Goal: Information Seeking & Learning: Check status

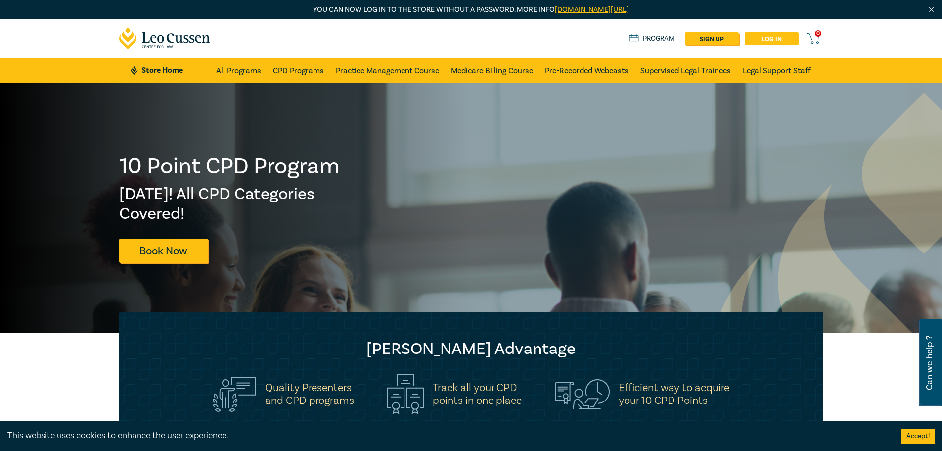
click at [783, 37] on link "Log in" at bounding box center [772, 38] width 54 height 13
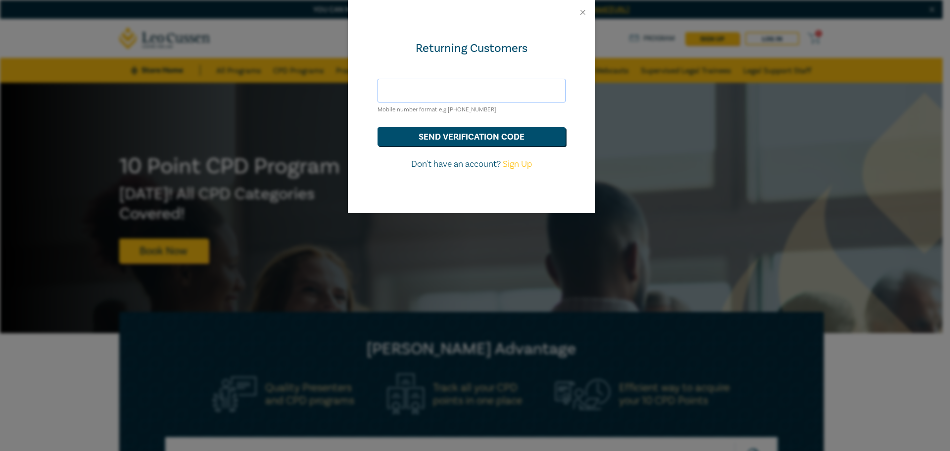
click at [488, 84] on input "text" at bounding box center [471, 91] width 188 height 24
type input "[PERSON_NAME][EMAIL_ADDRESS][DOMAIN_NAME]"
click at [450, 141] on button "send verification code" at bounding box center [471, 136] width 188 height 19
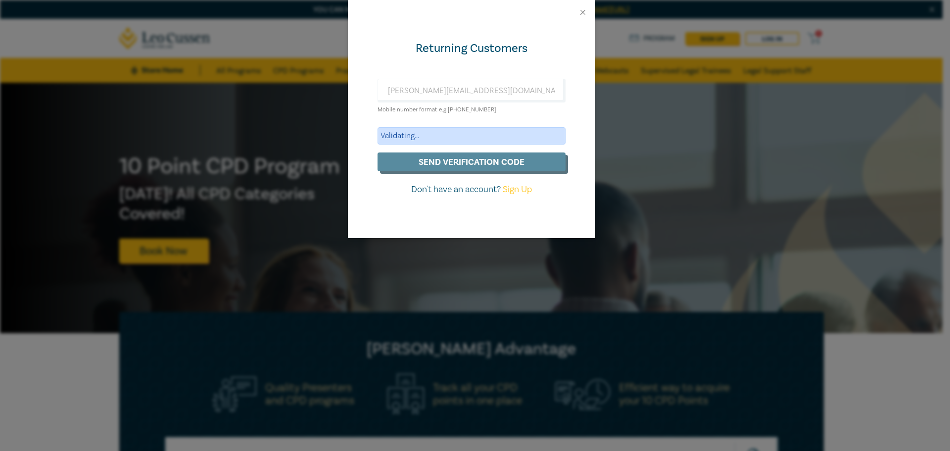
click at [433, 136] on div "Validating..." at bounding box center [471, 135] width 188 height 17
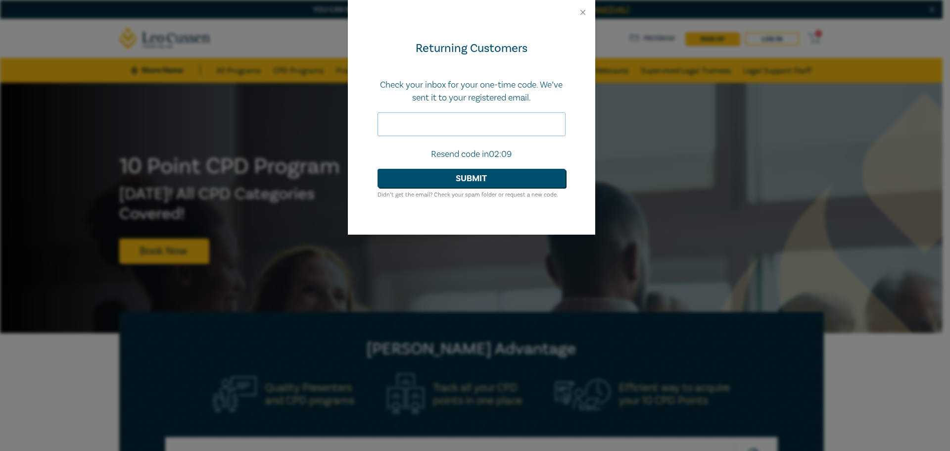
click at [439, 135] on input "text" at bounding box center [471, 124] width 188 height 24
paste input "527720"
type input "527720"
click at [451, 179] on button "Submit" at bounding box center [471, 178] width 188 height 19
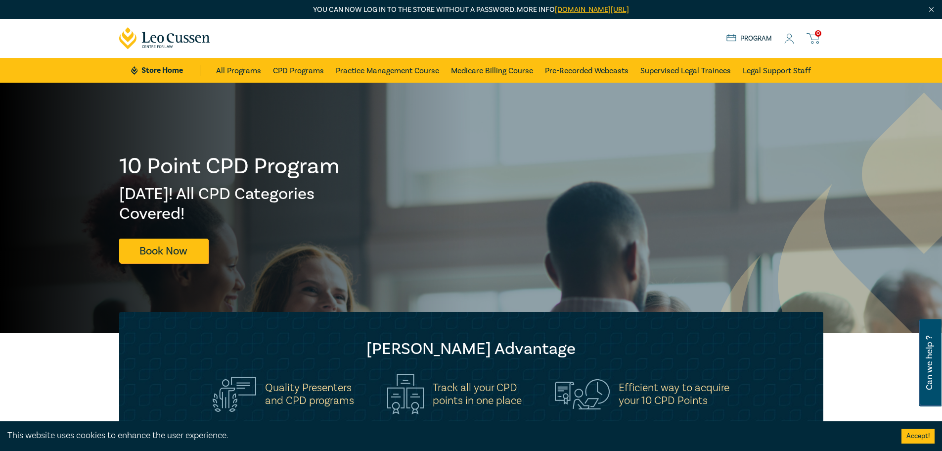
click at [763, 38] on link "Program" at bounding box center [750, 38] width 46 height 11
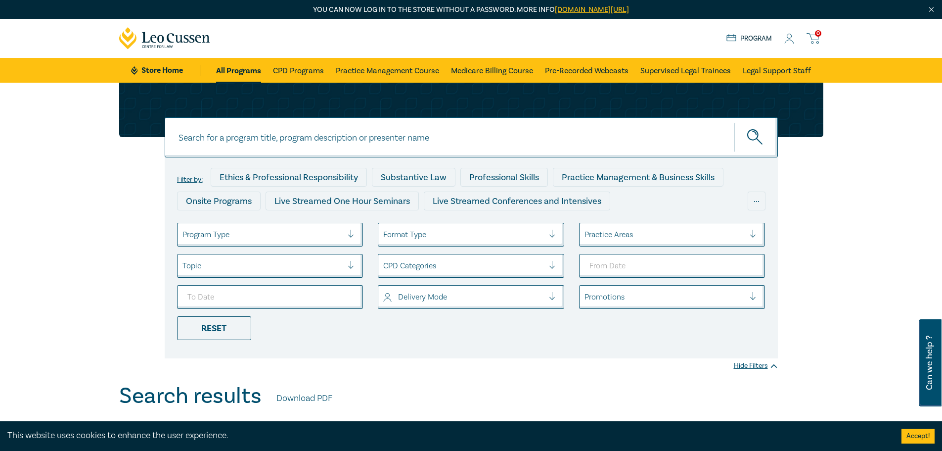
click at [792, 38] on icon at bounding box center [789, 39] width 10 height 10
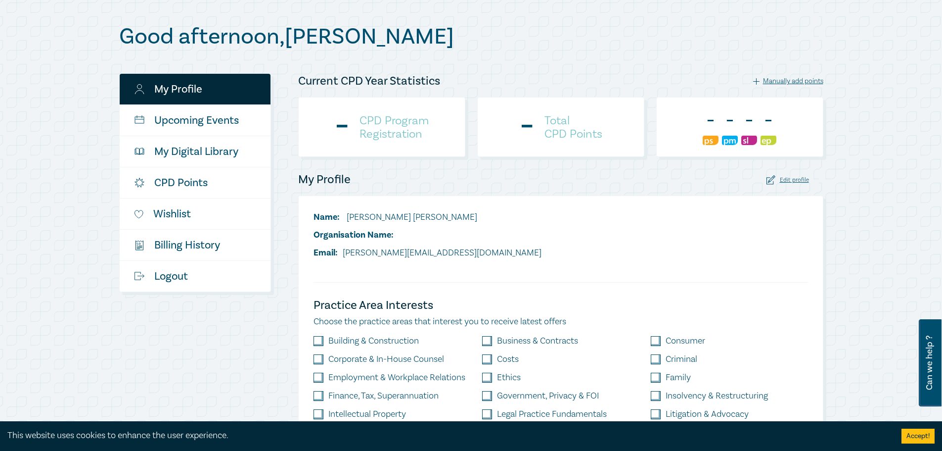
scroll to position [148, 0]
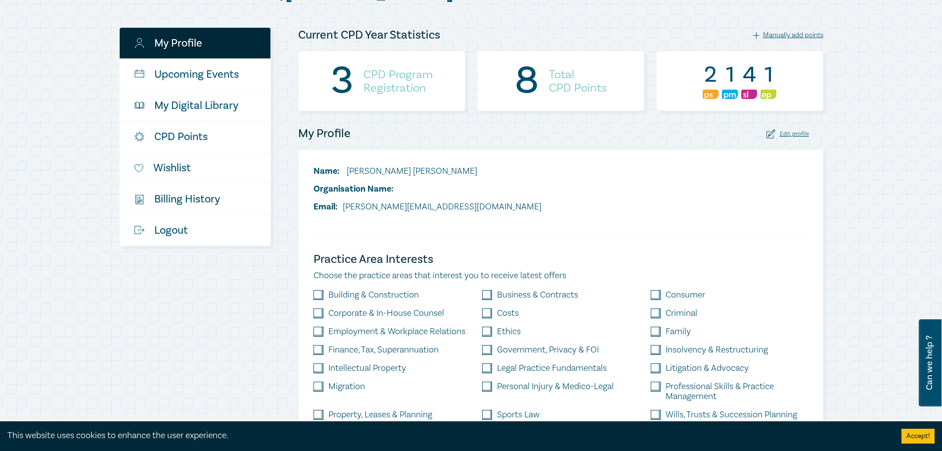
click at [424, 81] on h4 "CPD Program Registration" at bounding box center [398, 81] width 69 height 27
drag, startPoint x: 605, startPoint y: 96, endPoint x: 529, endPoint y: 80, distance: 78.4
click at [529, 80] on div "8 Total CPD Points" at bounding box center [560, 81] width 167 height 60
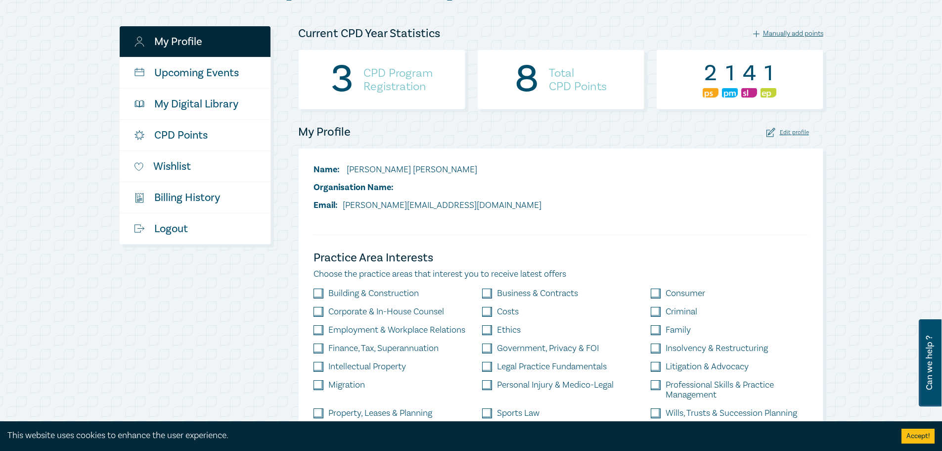
scroll to position [0, 0]
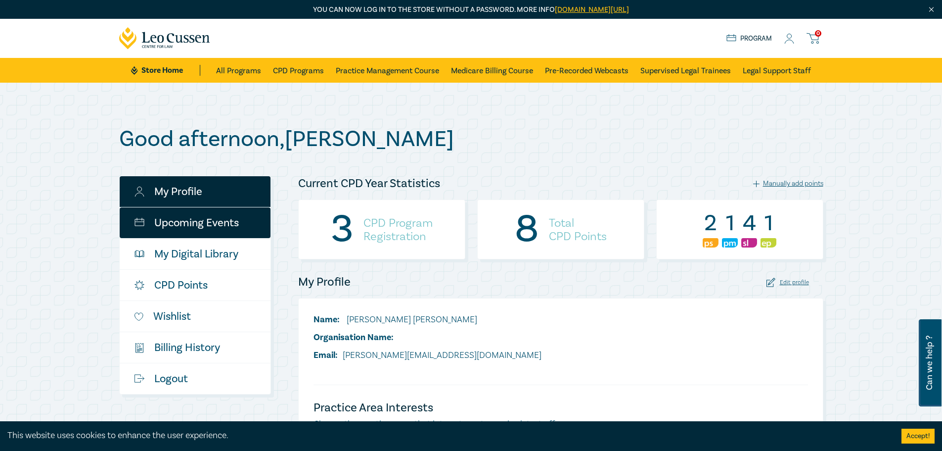
click at [233, 225] on link "Upcoming Events" at bounding box center [195, 222] width 151 height 31
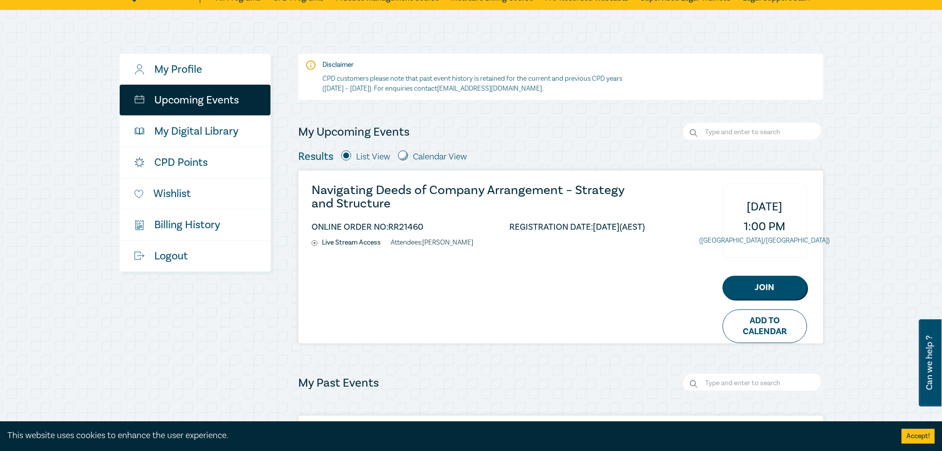
scroll to position [99, 0]
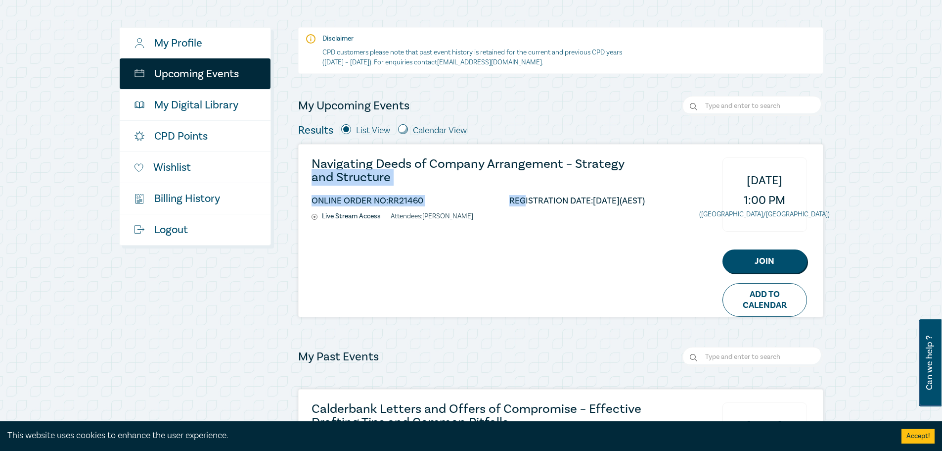
drag, startPoint x: 502, startPoint y: 211, endPoint x: 366, endPoint y: 187, distance: 137.5
click at [310, 180] on div "Navigating Deeds of Company Arrangement – Strategy and Structure ONLINE ORDER N…" at bounding box center [561, 230] width 524 height 172
click at [524, 214] on ul "Live Stream Access Attendees: [PERSON_NAME]" at bounding box center [478, 216] width 333 height 8
click at [600, 208] on ul "ONLINE ORDER NO: RR21460 REGISTRATION DATE: [DATE] (AEST)" at bounding box center [478, 203] width 333 height 18
drag, startPoint x: 667, startPoint y: 198, endPoint x: 306, endPoint y: 167, distance: 362.4
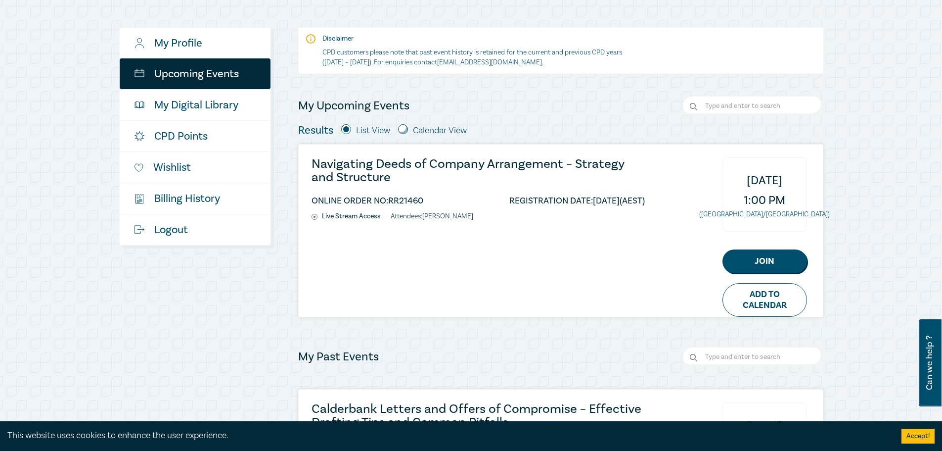
click at [306, 167] on div "Navigating Deeds of Company Arrangement – Strategy and Structure ONLINE ORDER N…" at bounding box center [561, 230] width 524 height 172
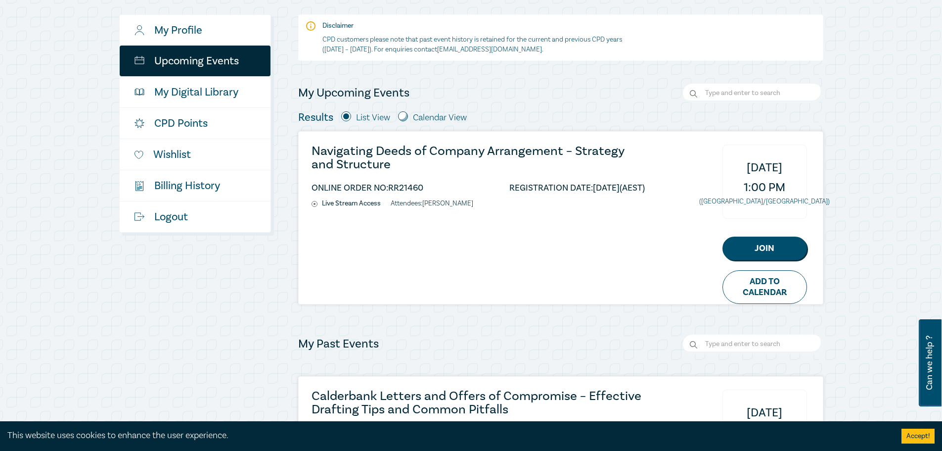
scroll to position [198, 0]
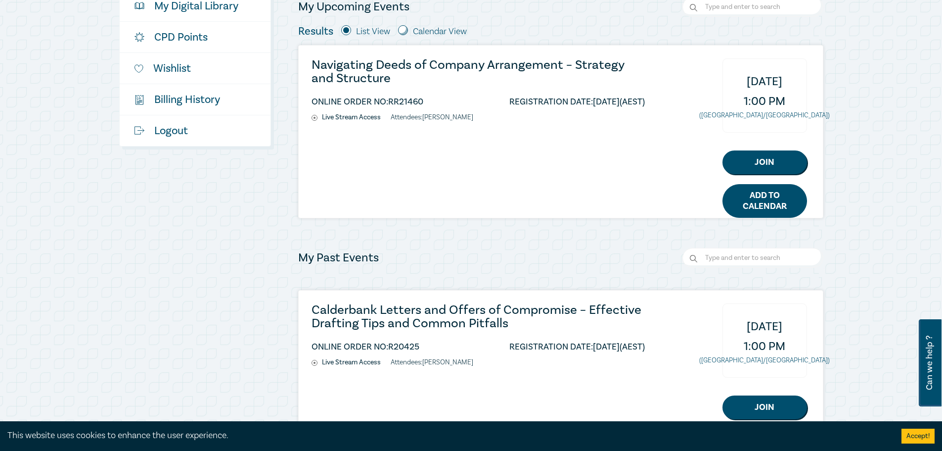
click at [786, 202] on link "Add to Calendar" at bounding box center [765, 201] width 85 height 34
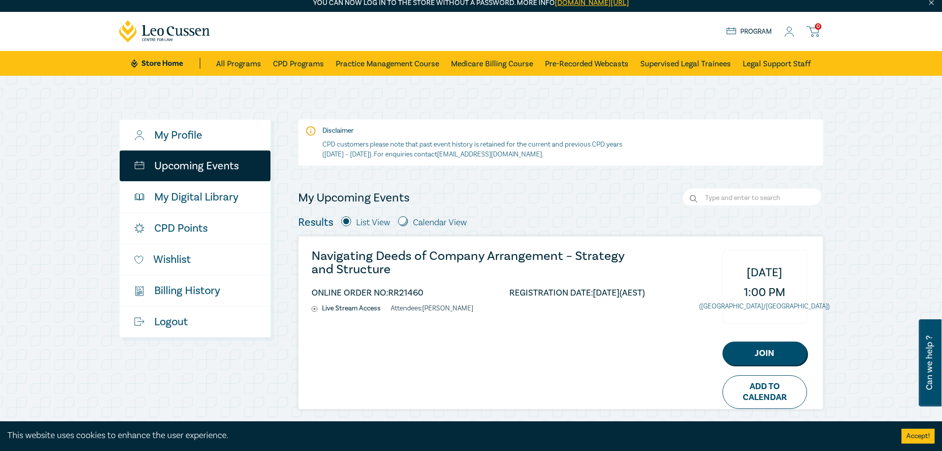
scroll to position [0, 0]
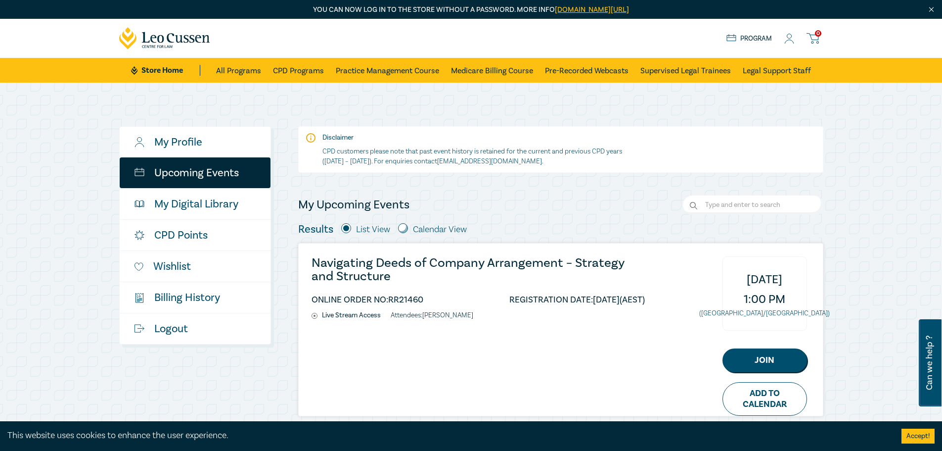
click at [542, 307] on ul "ONLINE ORDER NO: RR21460 REGISTRATION DATE: [DATE] (AEST)" at bounding box center [478, 302] width 333 height 18
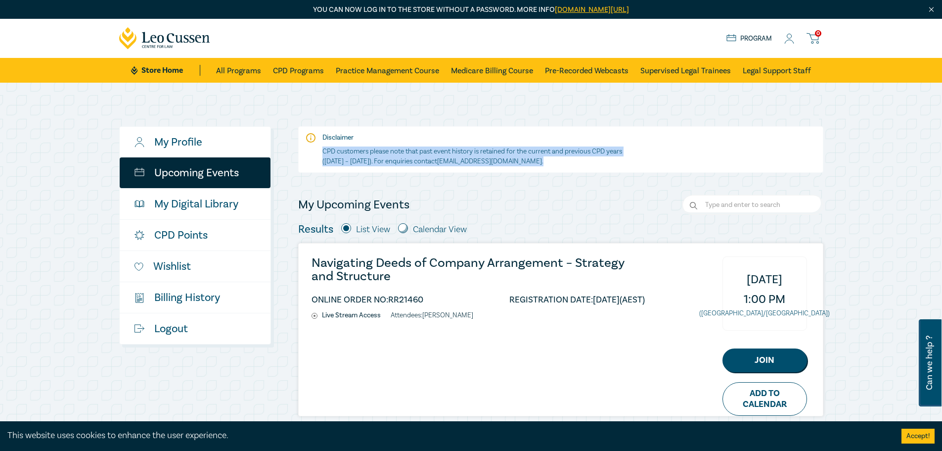
drag, startPoint x: 617, startPoint y: 163, endPoint x: 322, endPoint y: 150, distance: 295.0
click at [322, 150] on p "CPD customers please note that past event history is retained for the current a…" at bounding box center [474, 156] width 304 height 20
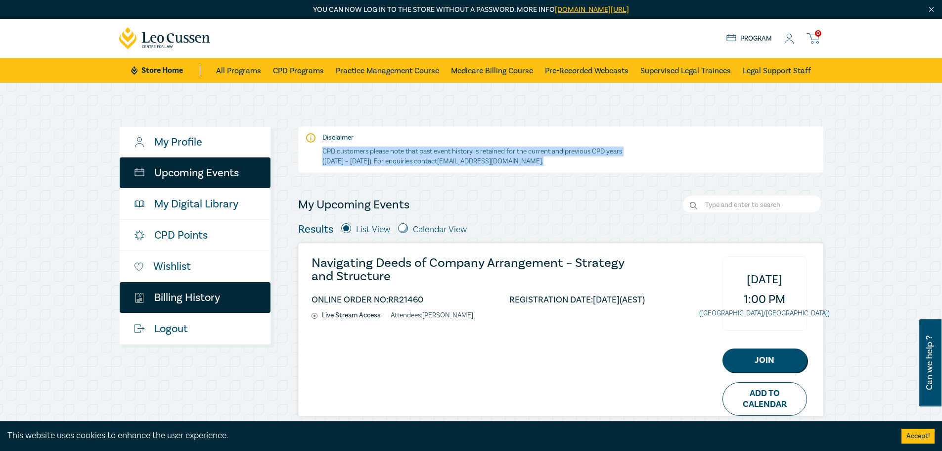
click at [219, 298] on link "$ Billing History" at bounding box center [195, 297] width 151 height 31
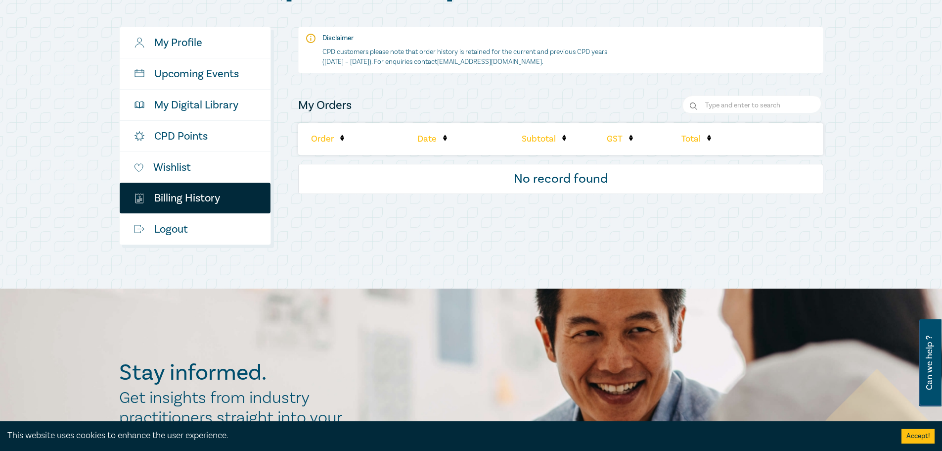
scroll to position [148, 0]
click at [556, 137] on li "Subtotal" at bounding box center [548, 140] width 62 height 32
click at [727, 99] on input "Search" at bounding box center [753, 106] width 141 height 20
drag, startPoint x: 489, startPoint y: 59, endPoint x: 482, endPoint y: 60, distance: 7.1
click at [488, 59] on link "[EMAIL_ADDRESS][DOMAIN_NAME]" at bounding box center [489, 62] width 105 height 9
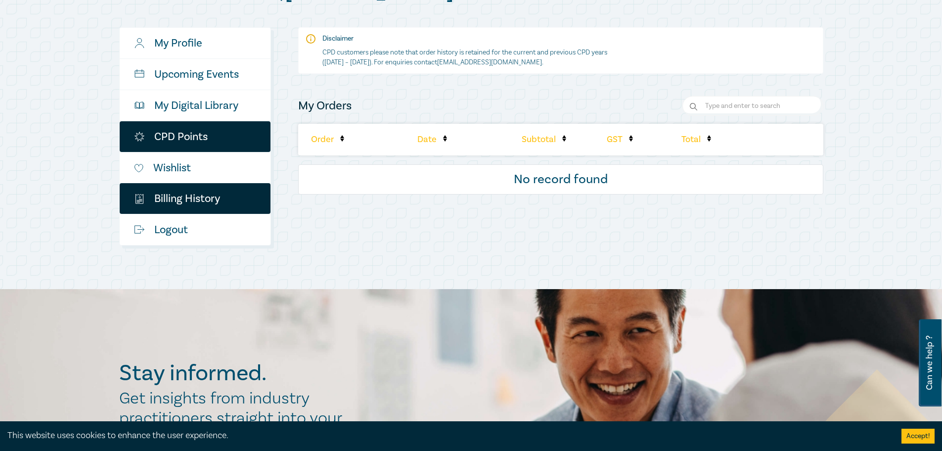
click at [163, 145] on link "CPD Points" at bounding box center [195, 136] width 151 height 31
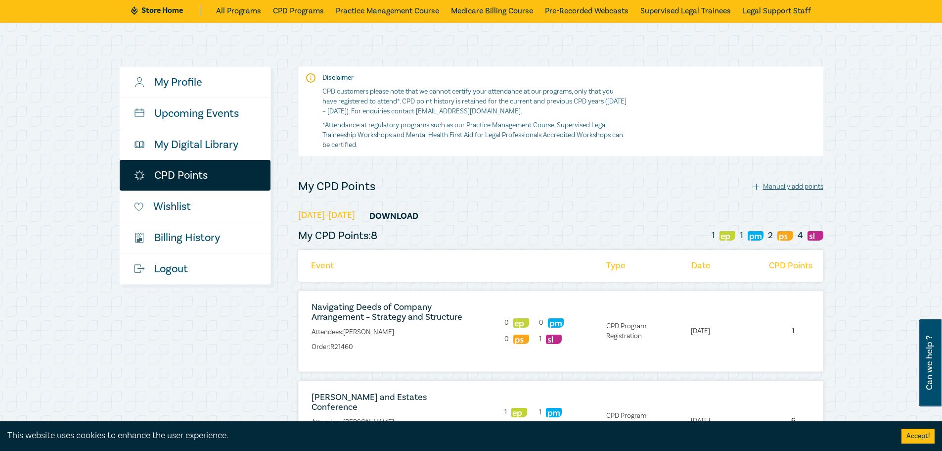
scroll to position [148, 0]
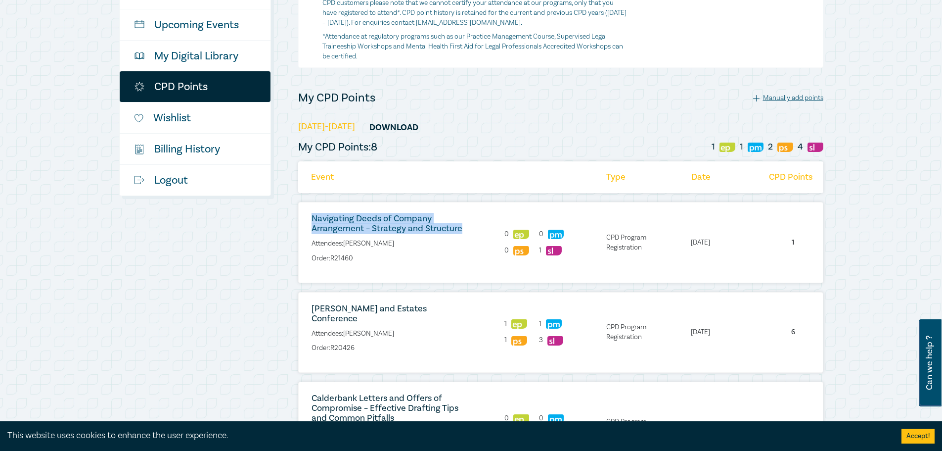
drag, startPoint x: 471, startPoint y: 224, endPoint x: 312, endPoint y: 218, distance: 158.9
click at [312, 218] on li "Navigating Deeds of Company Arrangement – Strategy and Structure Attendees: [PE…" at bounding box center [388, 242] width 178 height 57
copy link "Navigating Deeds of Company Arrangement – Strategy and Structure"
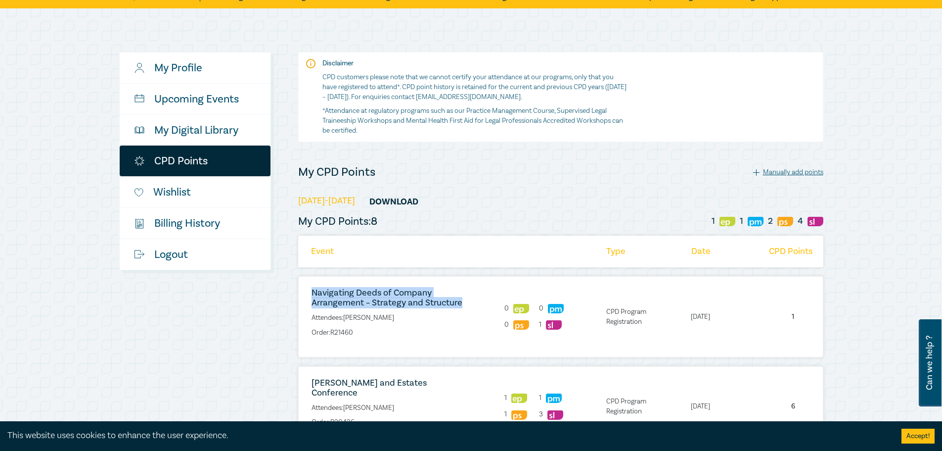
scroll to position [0, 0]
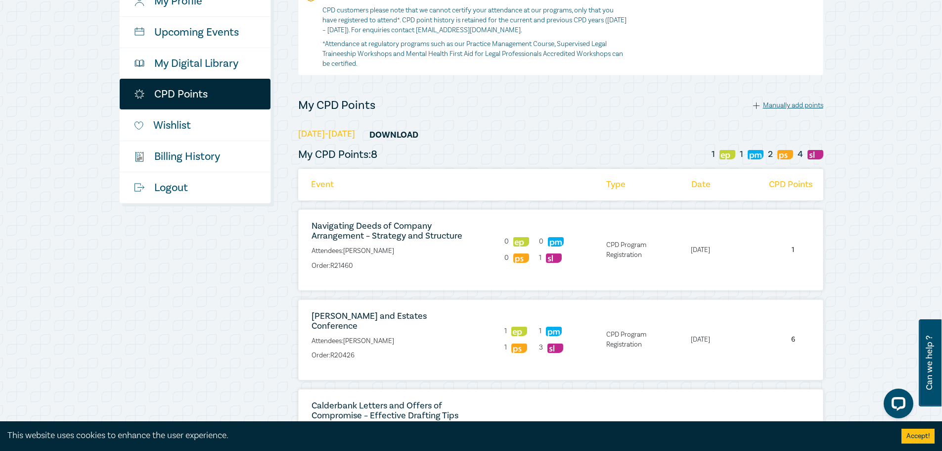
scroll to position [148, 0]
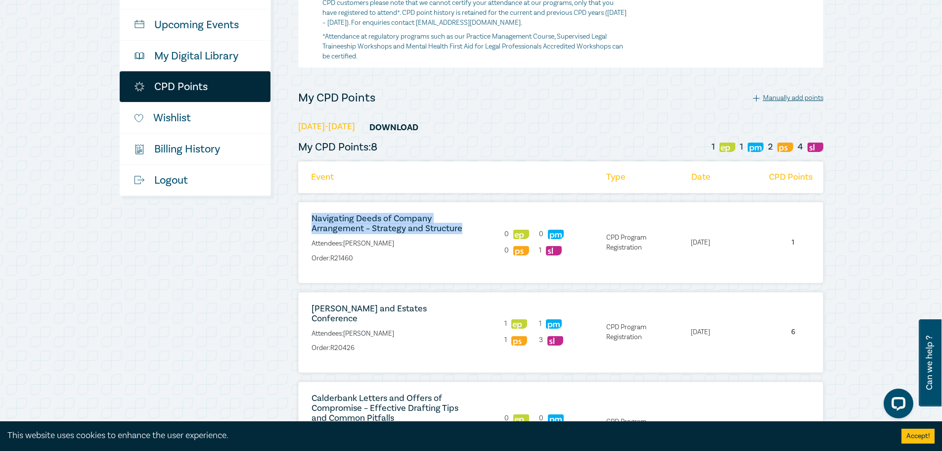
drag, startPoint x: 467, startPoint y: 226, endPoint x: 304, endPoint y: 221, distance: 163.3
click at [304, 221] on li "Navigating Deeds of Company Arrangement – Strategy and Structure Attendees: [PE…" at bounding box center [388, 242] width 178 height 57
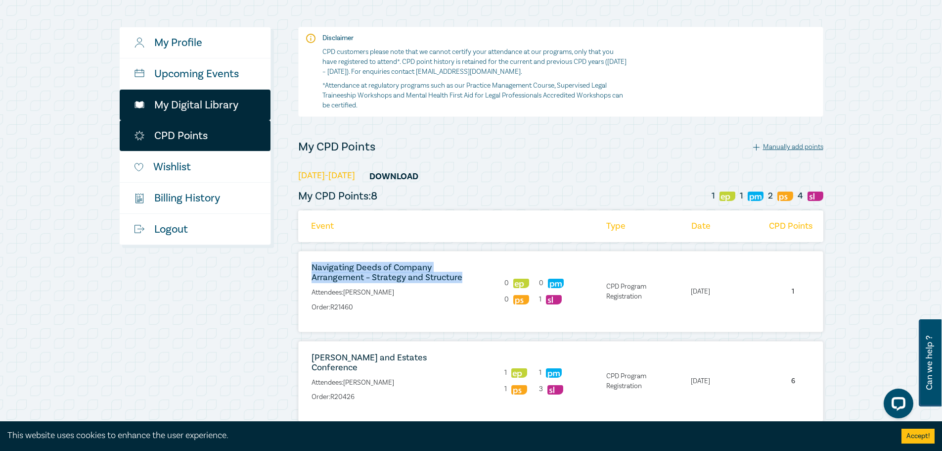
scroll to position [99, 0]
